Goal: Check status

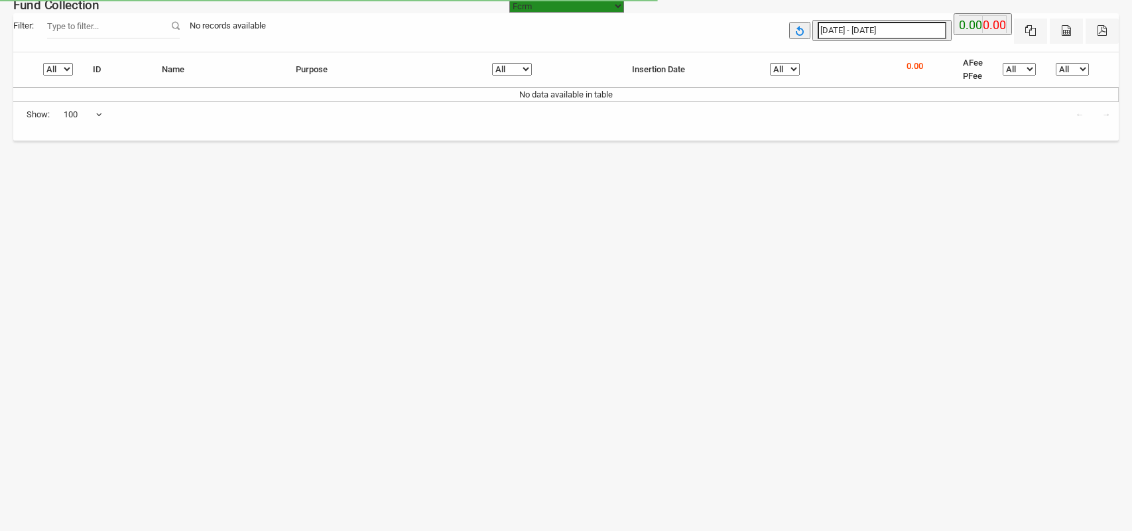
select select "[URL][DOMAIN_NAME]"
select select "100"
type input "[DATE]"
click at [881, 33] on input "[DATE] - [DATE]" at bounding box center [882, 30] width 129 height 17
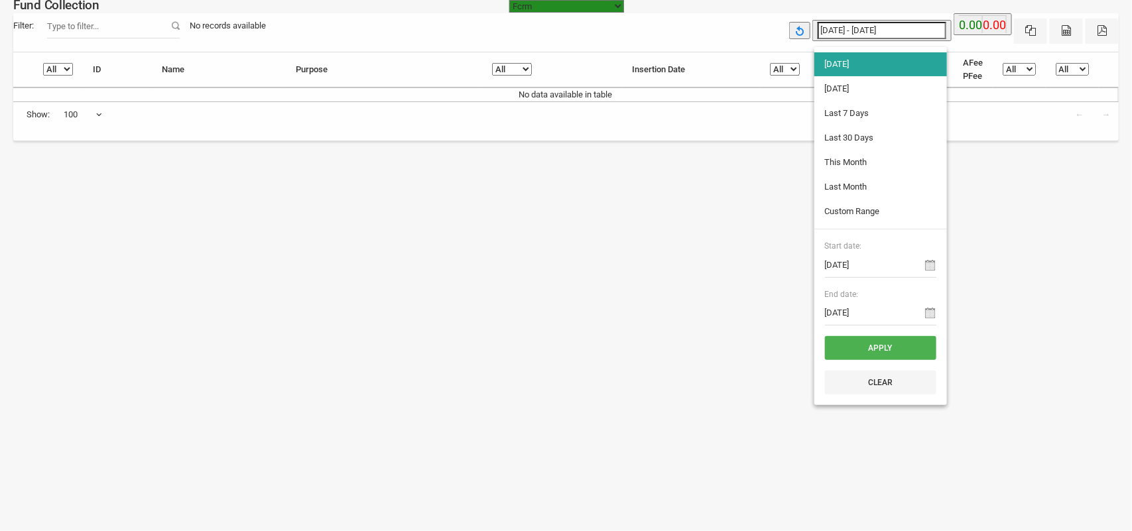
type input "31-08-2025"
type input "26-08-2025"
type input "01-09-2025"
type input "31-08-2025"
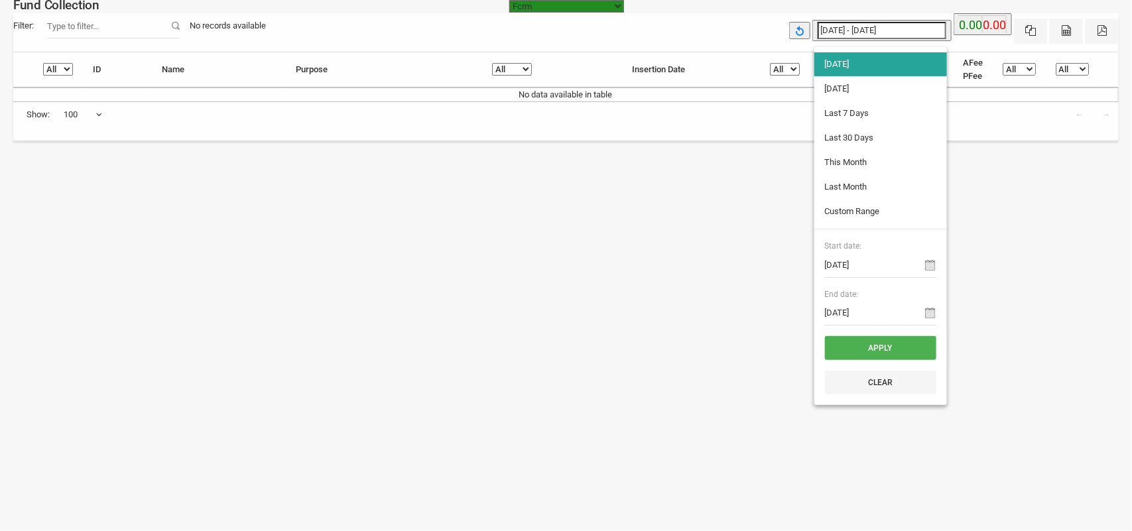
type input "31-08-2025"
click at [837, 92] on li "[DATE]" at bounding box center [880, 89] width 133 height 24
type input "31-08-2025 - 31-08-2025"
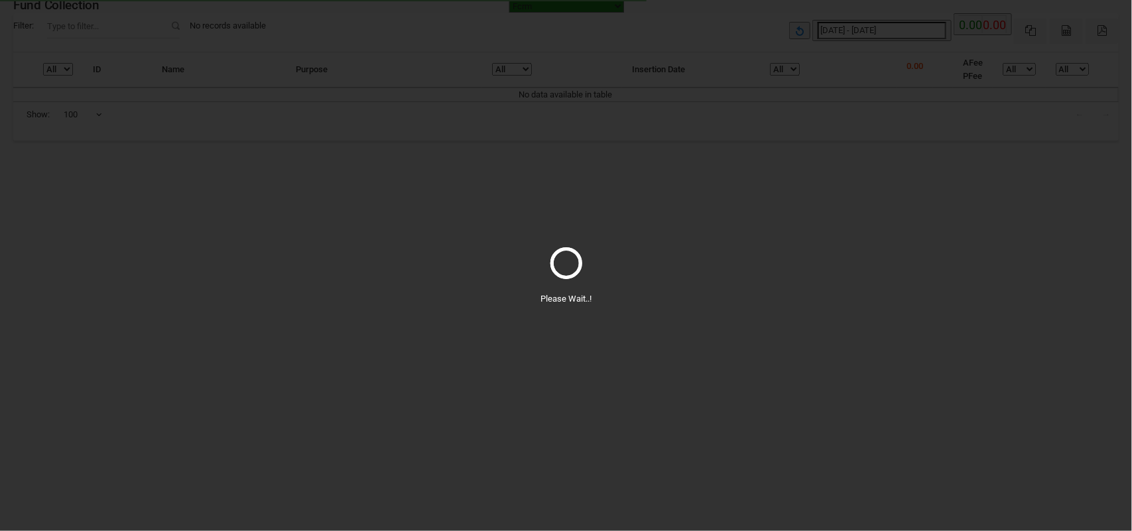
select select "100"
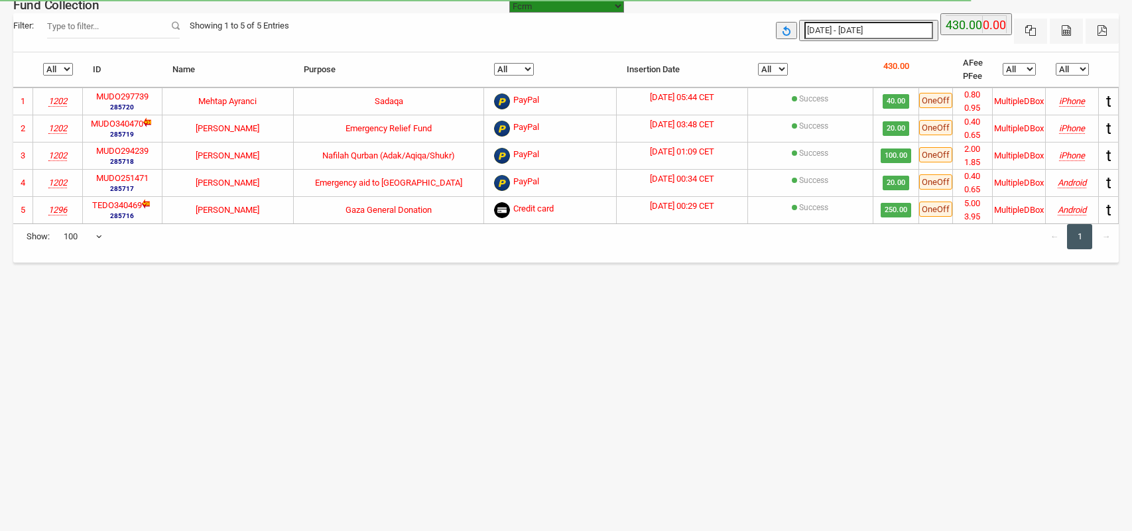
select select "100"
